Goal: Information Seeking & Learning: Learn about a topic

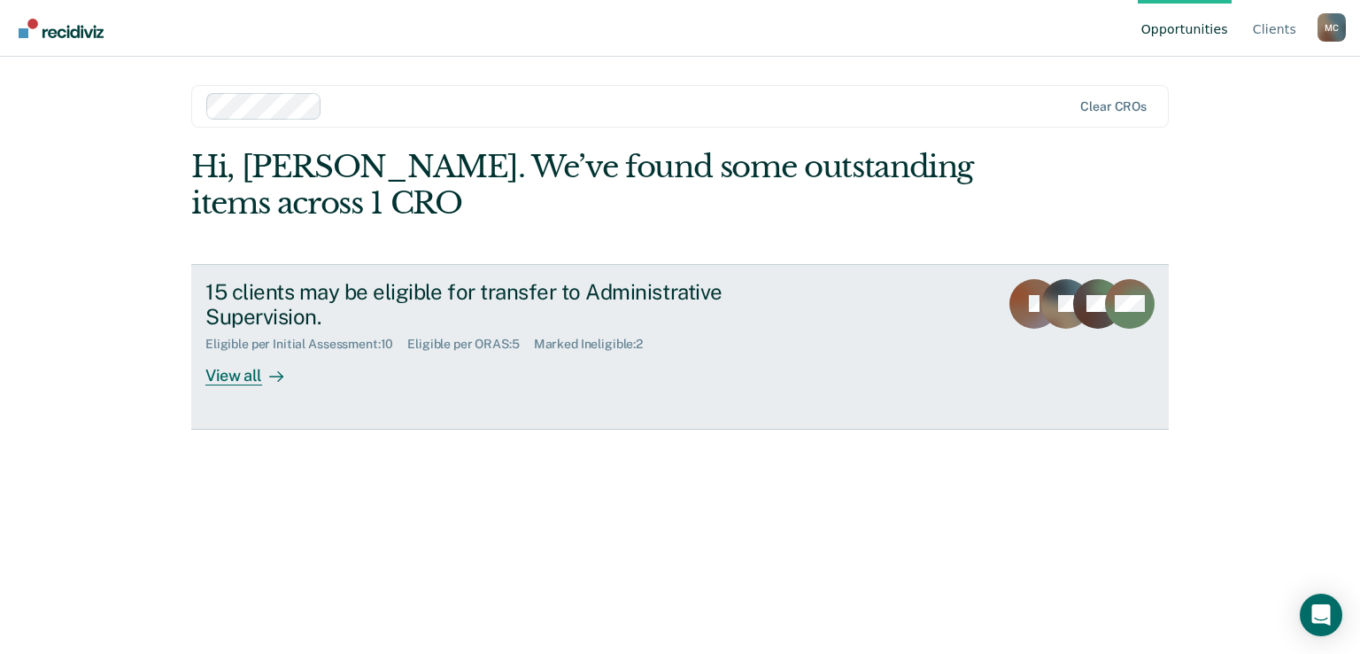
click at [248, 376] on div "View all" at bounding box center [254, 369] width 99 height 35
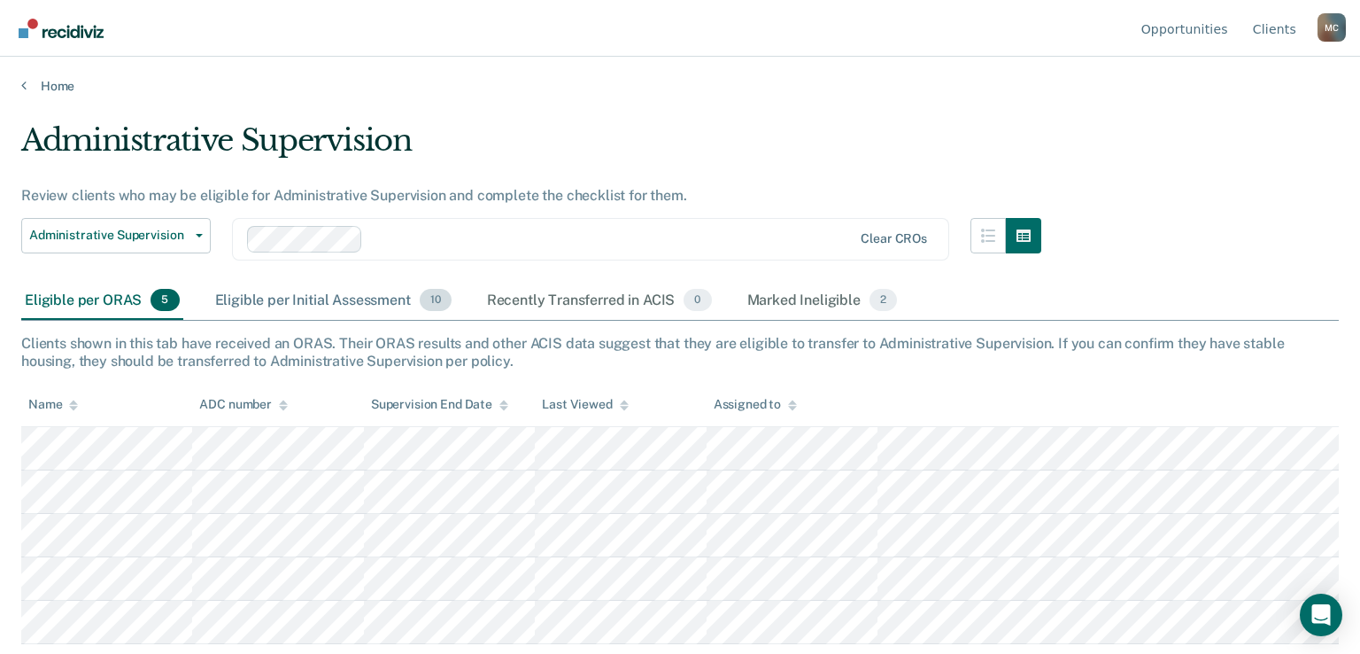
click at [342, 296] on div "Eligible per Initial Assessment 10" at bounding box center [334, 301] width 244 height 39
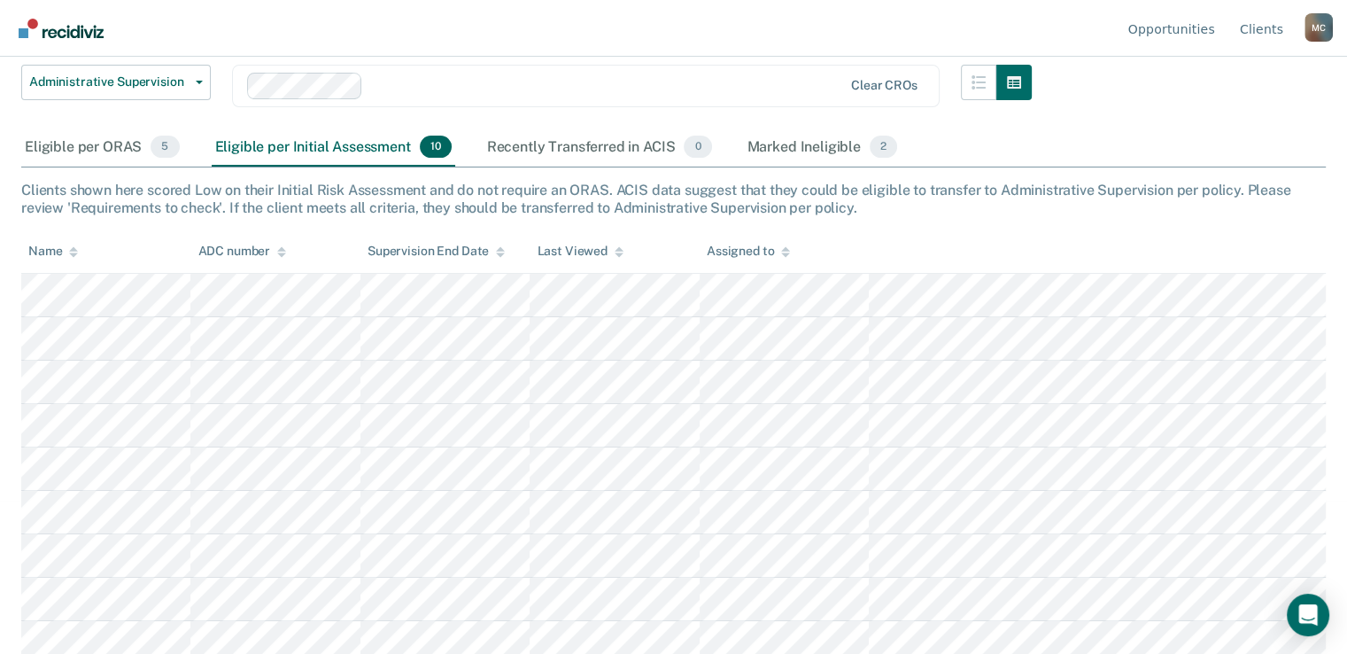
scroll to position [205, 0]
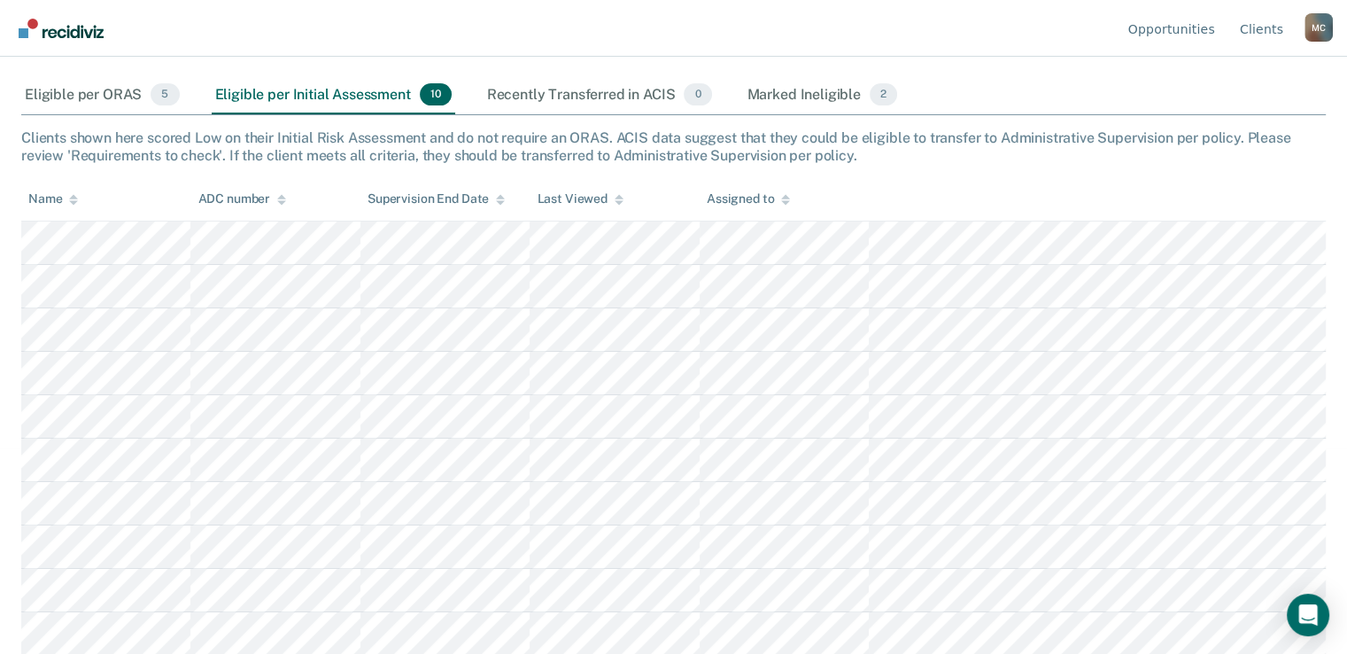
click at [287, 95] on div "Eligible per Initial Assessment 10" at bounding box center [334, 95] width 244 height 39
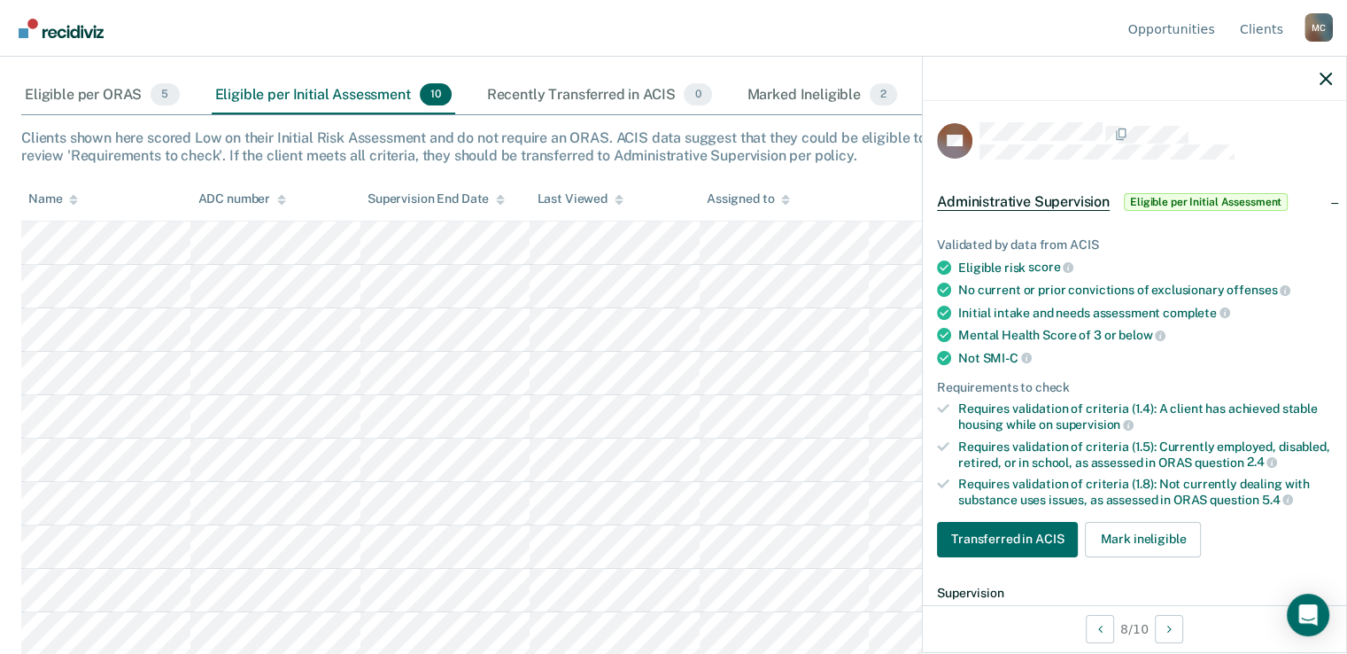
click at [360, 84] on div "Eligible per Initial Assessment 10" at bounding box center [334, 95] width 244 height 39
